Goal: Task Accomplishment & Management: Manage account settings

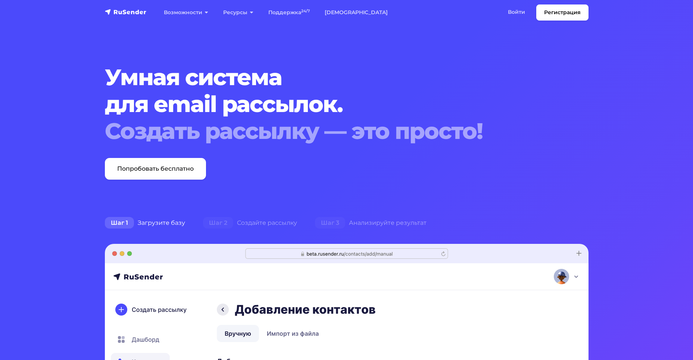
click at [516, 10] on link "Войти" at bounding box center [516, 11] width 32 height 15
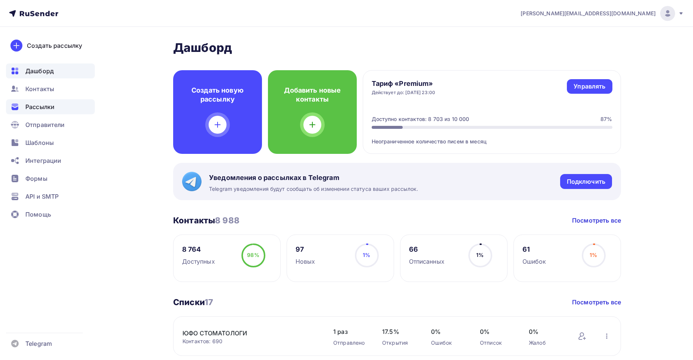
click at [56, 109] on div "Рассылки" at bounding box center [50, 106] width 89 height 15
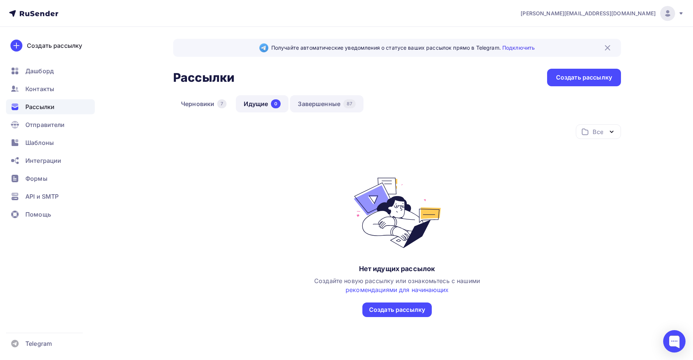
click at [326, 103] on link "Завершенные 87" at bounding box center [326, 103] width 73 height 17
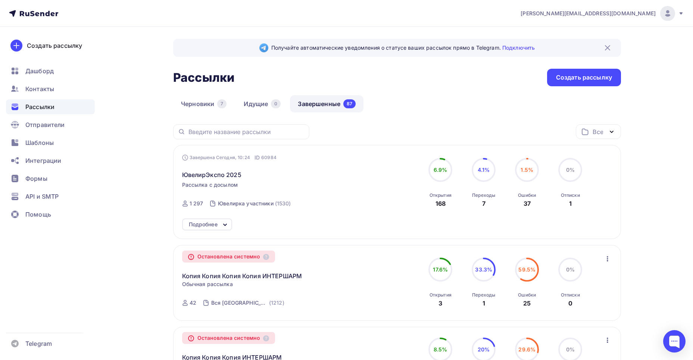
click at [225, 224] on icon at bounding box center [224, 224] width 3 height 1
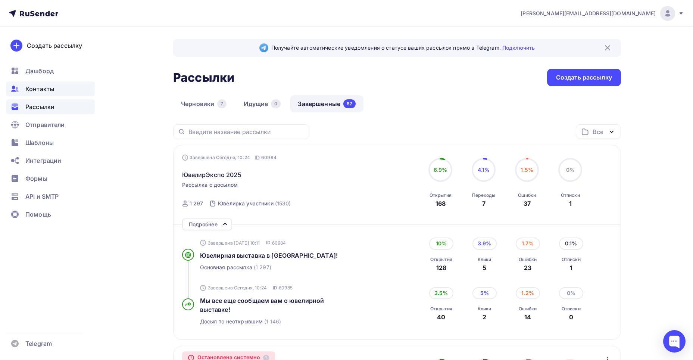
click at [47, 89] on span "Контакты" at bounding box center [39, 88] width 29 height 9
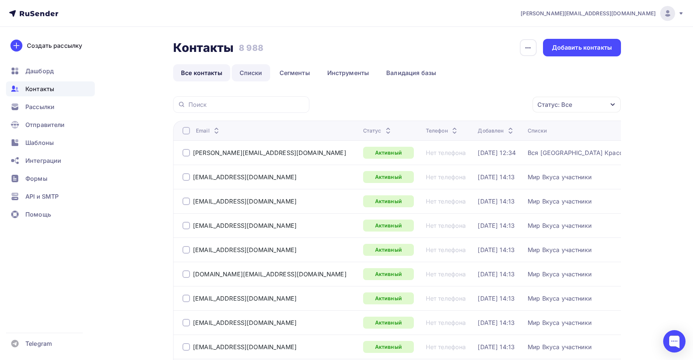
click at [250, 70] on link "Списки" at bounding box center [251, 72] width 38 height 17
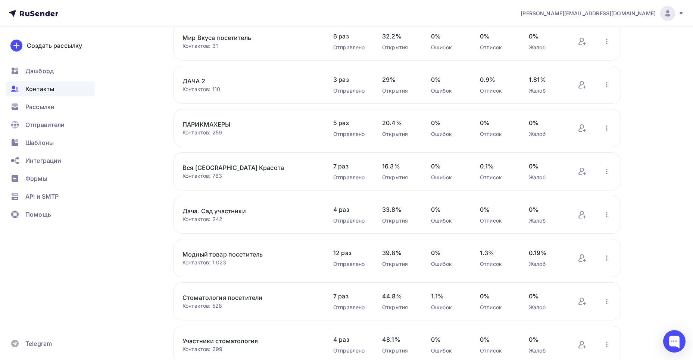
scroll to position [219, 0]
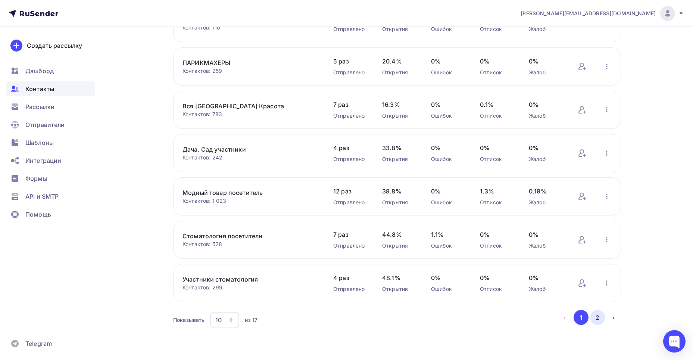
click at [595, 317] on button "2" at bounding box center [597, 317] width 15 height 15
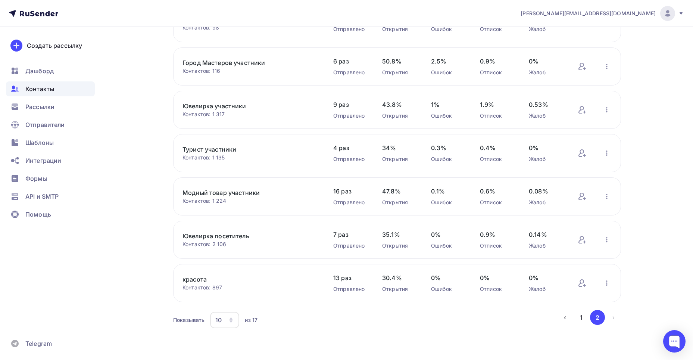
scroll to position [89, 0]
click at [244, 109] on link "Ювелирка участники" at bounding box center [245, 105] width 127 height 9
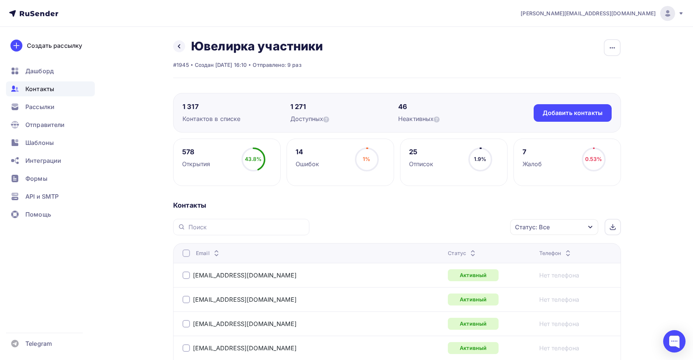
click at [593, 227] on icon "button" at bounding box center [590, 227] width 6 height 6
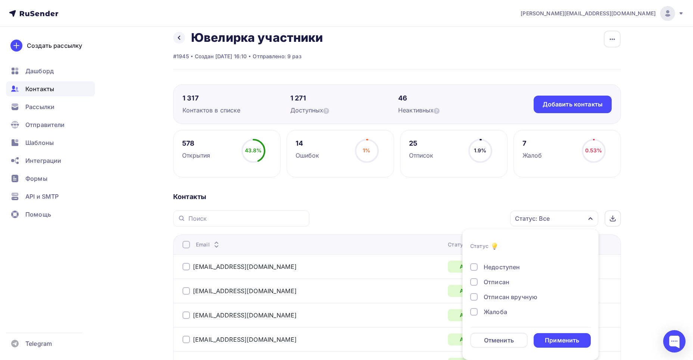
scroll to position [54, 0]
click at [472, 313] on div at bounding box center [473, 310] width 7 height 7
click at [564, 341] on div "Применить" at bounding box center [562, 340] width 34 height 9
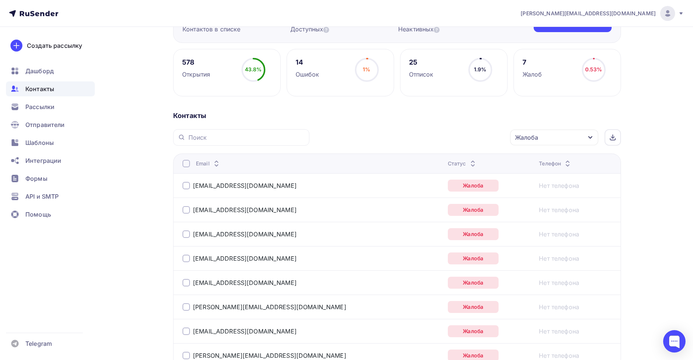
scroll to position [0, 0]
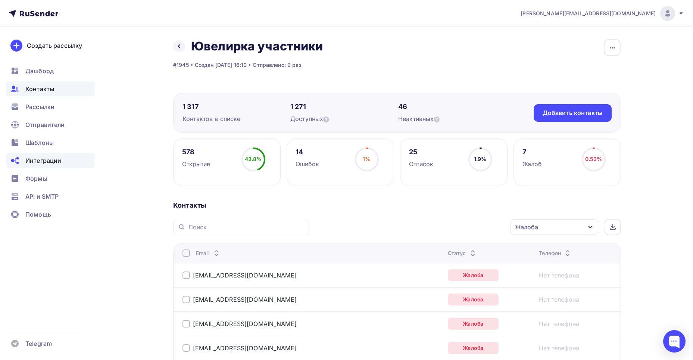
click at [56, 162] on span "Интеграции" at bounding box center [43, 160] width 36 height 9
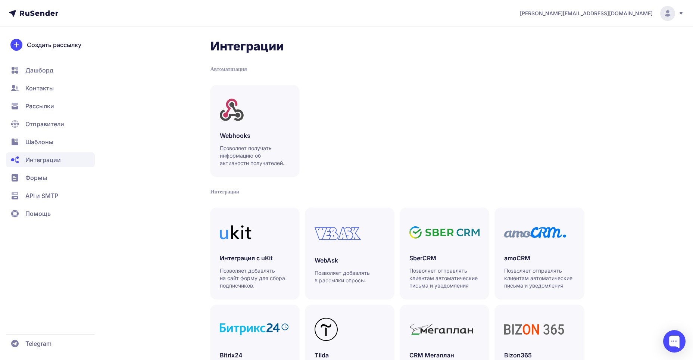
click at [54, 176] on span "Формы" at bounding box center [50, 177] width 89 height 15
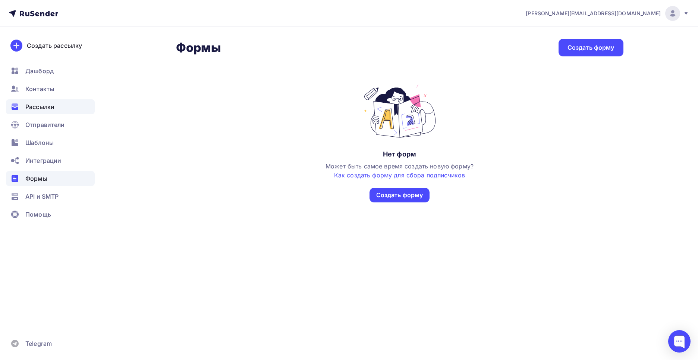
click at [50, 105] on span "Рассылки" at bounding box center [39, 106] width 29 height 9
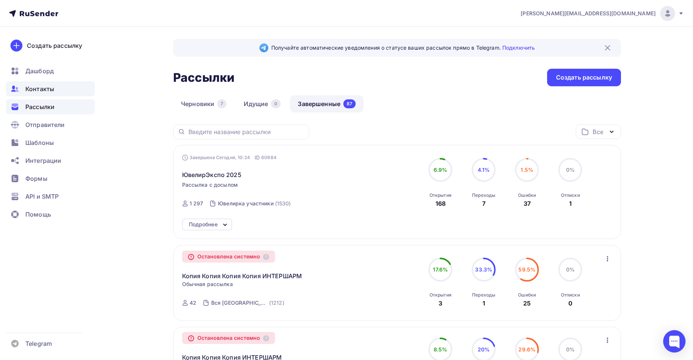
click at [47, 88] on span "Контакты" at bounding box center [39, 88] width 29 height 9
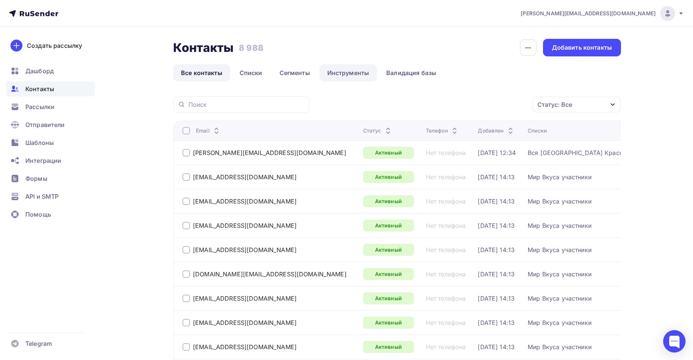
click at [354, 73] on link "Инструменты" at bounding box center [348, 72] width 58 height 17
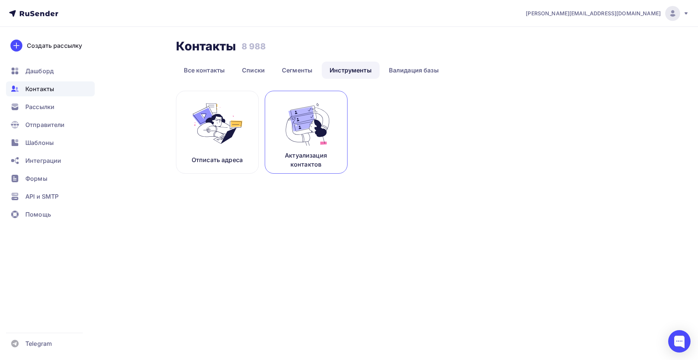
click at [320, 119] on img at bounding box center [306, 123] width 50 height 47
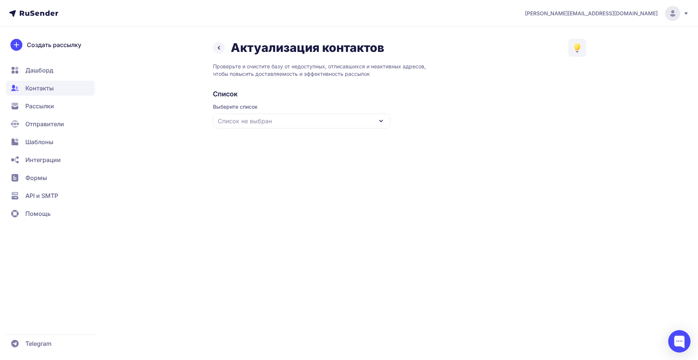
click at [379, 123] on icon at bounding box center [381, 120] width 9 height 9
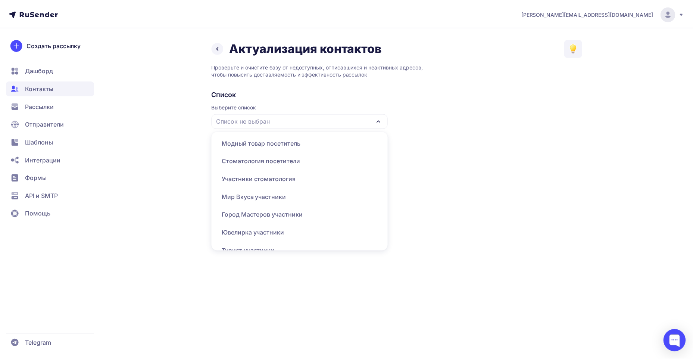
scroll to position [214, 0]
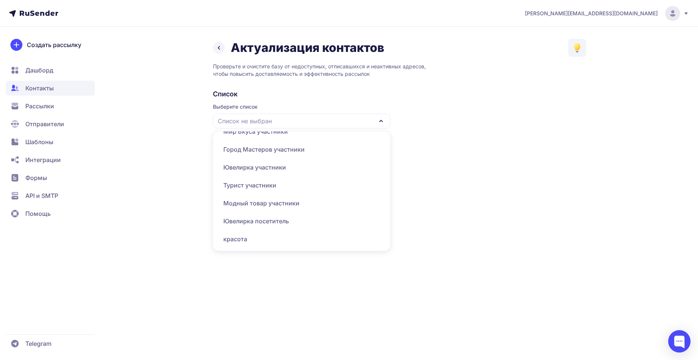
click at [286, 169] on div "Ювелирка участники" at bounding box center [301, 167] width 169 height 18
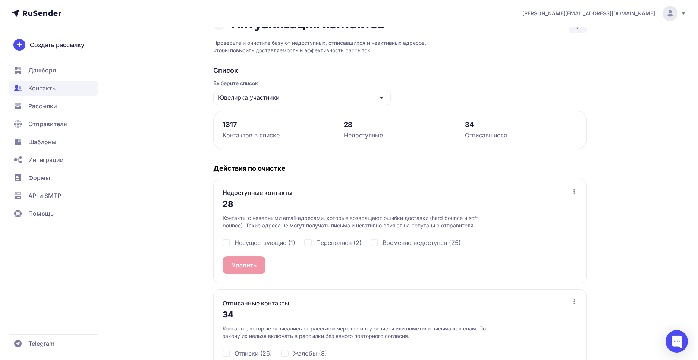
scroll to position [66, 0]
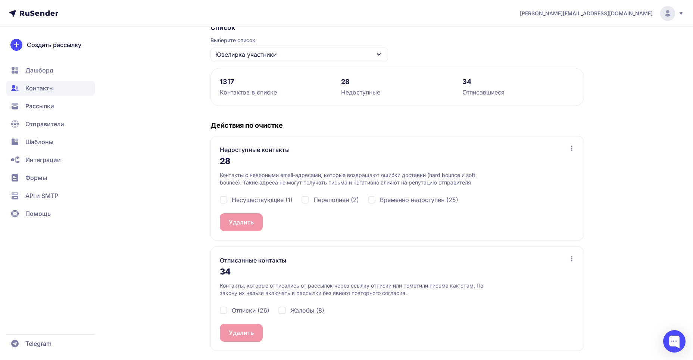
click at [225, 201] on div "Несуществующие (1)" at bounding box center [256, 199] width 73 height 9
checkbox input "true"
click at [306, 202] on div "Переполнен (2)" at bounding box center [329, 199] width 57 height 9
checkbox input "true"
click at [375, 201] on div "Временно недоступен (25)" at bounding box center [413, 199] width 90 height 9
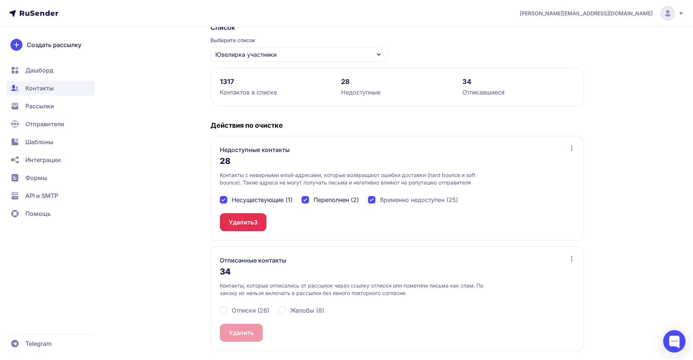
checkbox input "true"
click at [259, 219] on span "28" at bounding box center [257, 221] width 7 height 9
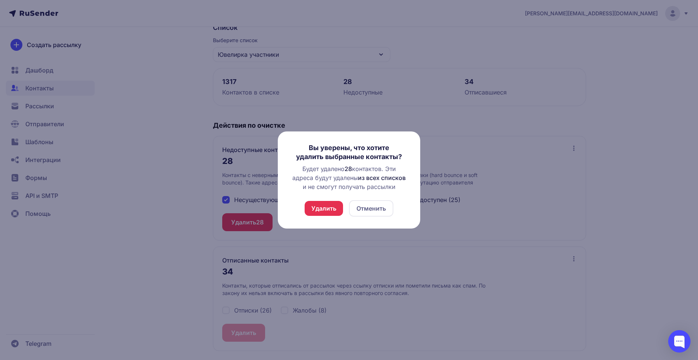
click at [323, 210] on button "Удалить" at bounding box center [324, 208] width 38 height 15
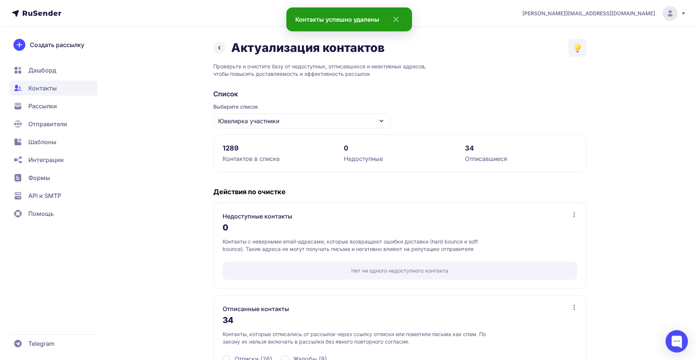
scroll to position [48, 0]
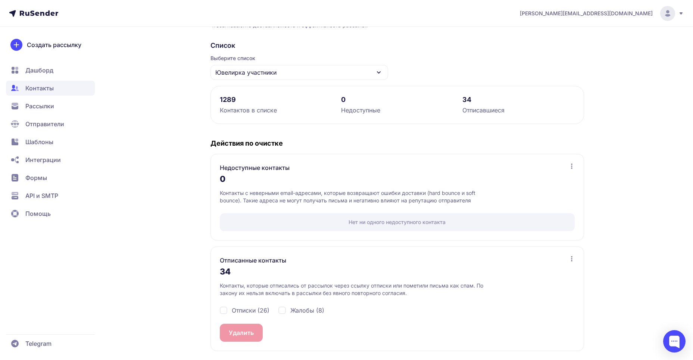
click at [284, 309] on div "Жалобы (8)" at bounding box center [301, 310] width 46 height 9
checkbox input "true"
click at [251, 333] on button "Удалить 8" at bounding box center [243, 332] width 47 height 18
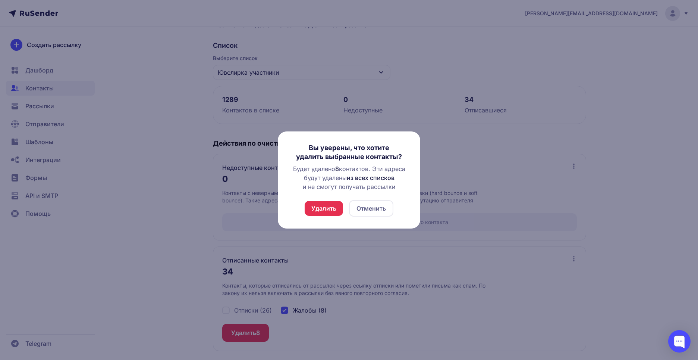
click at [329, 210] on button "Удалить" at bounding box center [324, 208] width 38 height 15
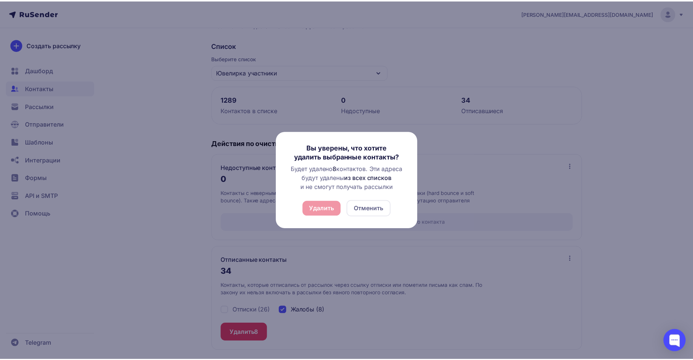
scroll to position [0, 0]
